Goal: Find specific page/section: Find specific page/section

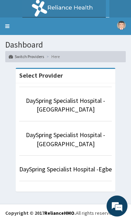
click at [84, 104] on link "DaySpring Specialist Hospital - [GEOGRAPHIC_DATA]" at bounding box center [66, 105] width 80 height 17
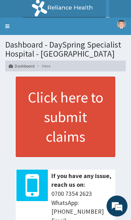
click at [11, 22] on link "Toggle navigation" at bounding box center [7, 27] width 15 height 18
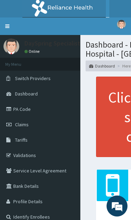
click at [32, 112] on link "PA Code" at bounding box center [40, 109] width 81 height 15
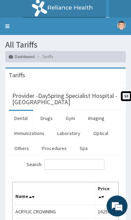
click at [69, 132] on link "Laboratory" at bounding box center [69, 133] width 34 height 15
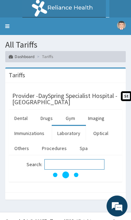
click at [71, 162] on input "Search:" at bounding box center [74, 164] width 60 height 11
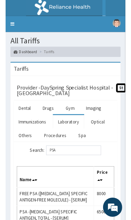
scroll to position [21, 0]
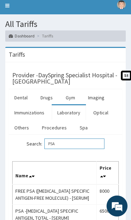
type input "PSA"
click at [8, 9] on link "Toggle navigation" at bounding box center [7, 6] width 15 height 18
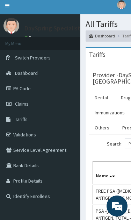
click at [36, 88] on link "PA Code" at bounding box center [40, 88] width 81 height 15
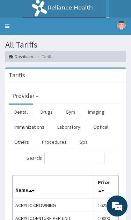
click at [71, 127] on link "Laboratory" at bounding box center [69, 127] width 34 height 15
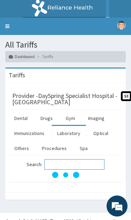
click at [69, 163] on input "Search:" at bounding box center [74, 164] width 60 height 11
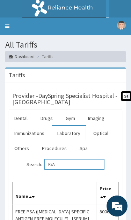
type input "PSA"
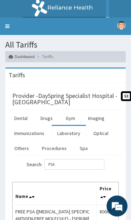
click at [11, 23] on link "Toggle navigation" at bounding box center [7, 27] width 15 height 18
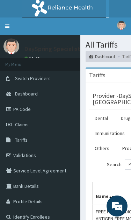
click at [14, 32] on link "Toggle navigation" at bounding box center [7, 27] width 15 height 18
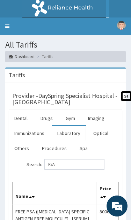
click at [7, 25] on link "Toggle navigation" at bounding box center [7, 27] width 15 height 18
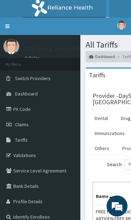
click at [32, 154] on link "Validations" at bounding box center [40, 155] width 81 height 15
